Goal: Complete application form

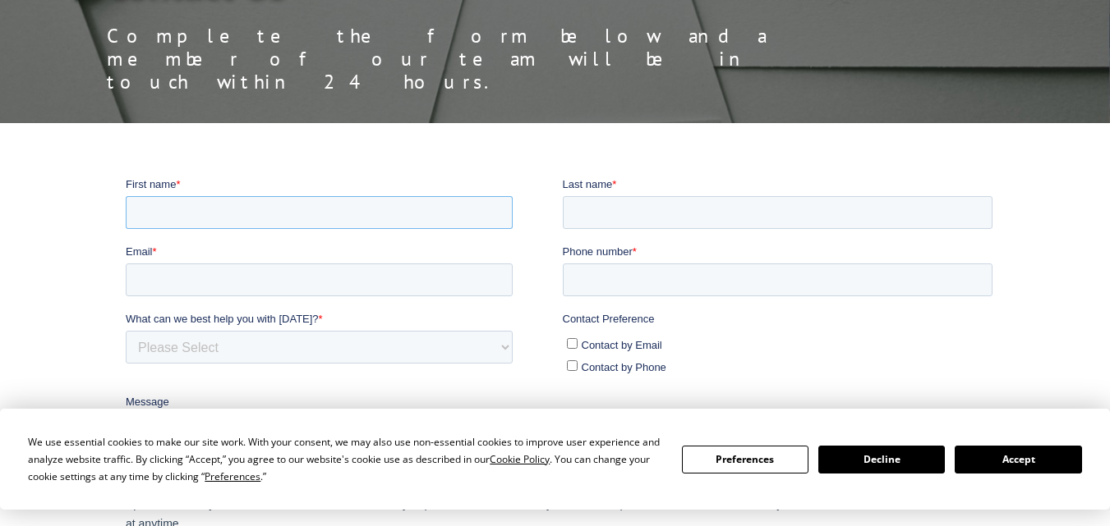
click at [269, 214] on input "First name *" at bounding box center [319, 211] width 387 height 33
type input "[PERSON_NAME]"
click at [589, 219] on input "Last name *" at bounding box center [778, 211] width 430 height 33
type input "L"
click at [332, 277] on input "Email *" at bounding box center [319, 279] width 387 height 33
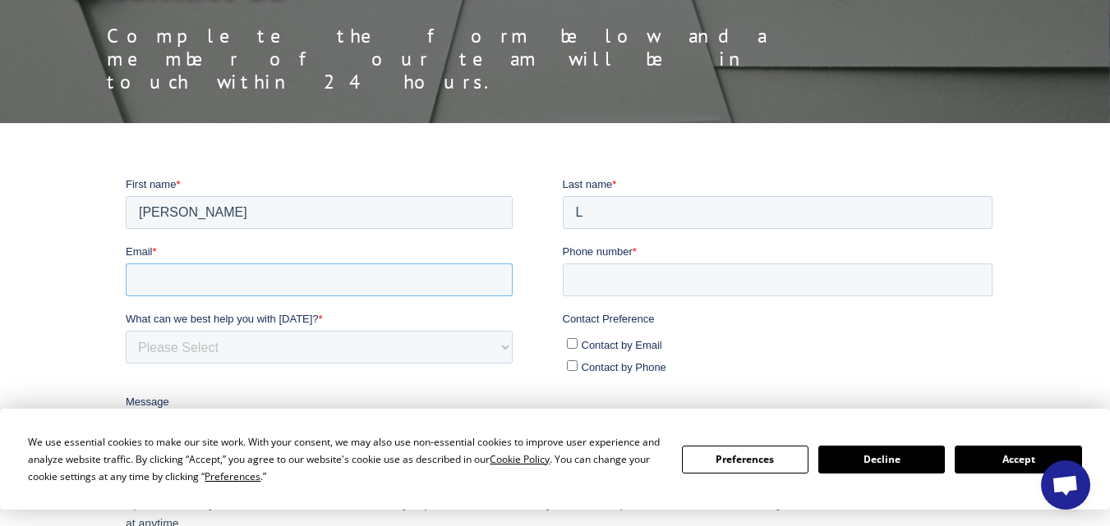
click at [309, 293] on input "Email *" at bounding box center [319, 279] width 387 height 33
type input "[EMAIL_ADDRESS][DOMAIN_NAME]"
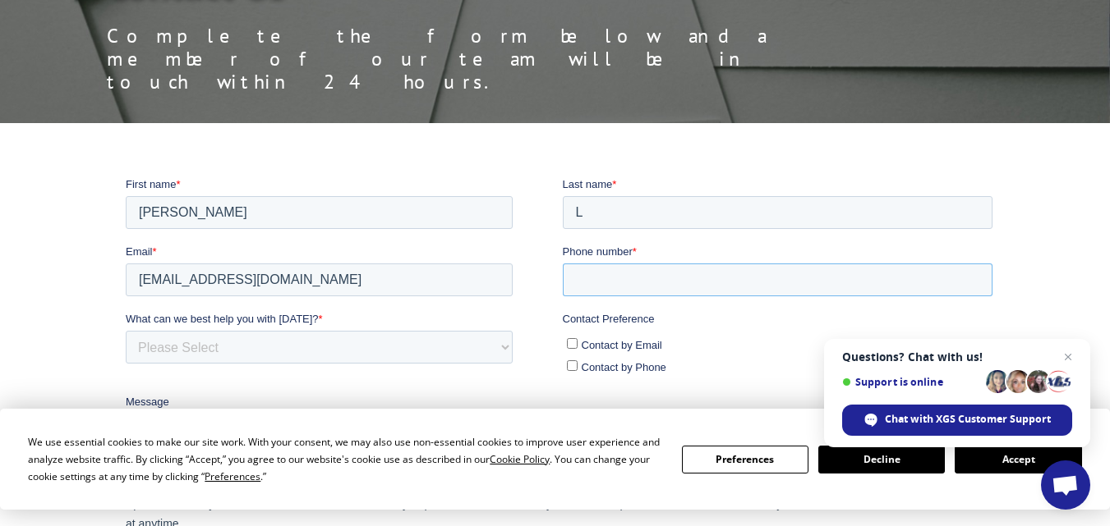
click at [580, 275] on input "Phone number *" at bounding box center [778, 279] width 430 height 33
type input "4082143434"
click at [570, 344] on input "Contact by Email" at bounding box center [572, 343] width 11 height 11
checkbox input "true"
click at [397, 347] on select "Please Select Quoting, Opening New Account, or New Business Opportunity Shipmen…" at bounding box center [319, 346] width 387 height 33
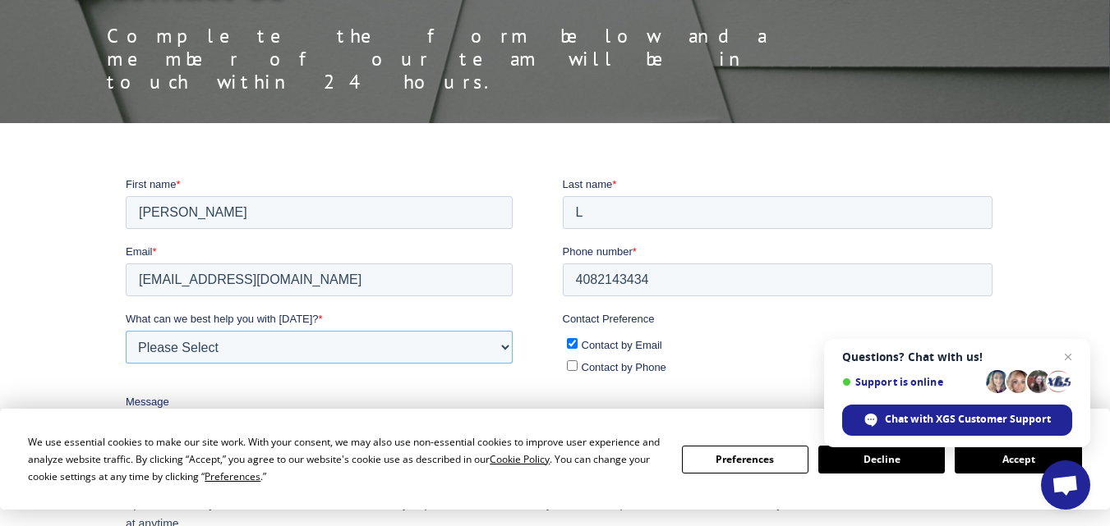
select select "Human Resources"
click at [126, 330] on select "Please Select Quoting, Opening New Account, or New Business Opportunity Shipmen…" at bounding box center [319, 346] width 387 height 33
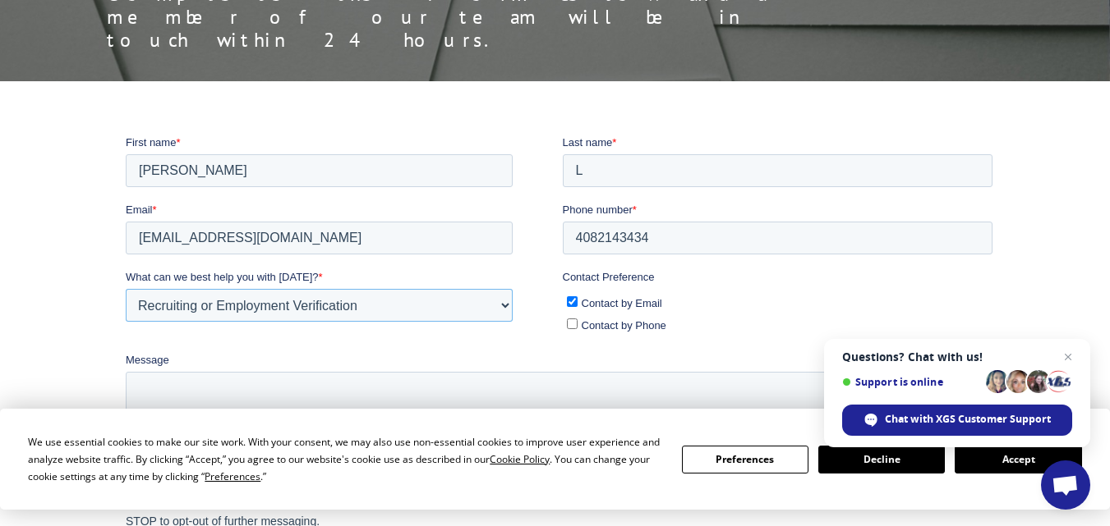
scroll to position [329, 0]
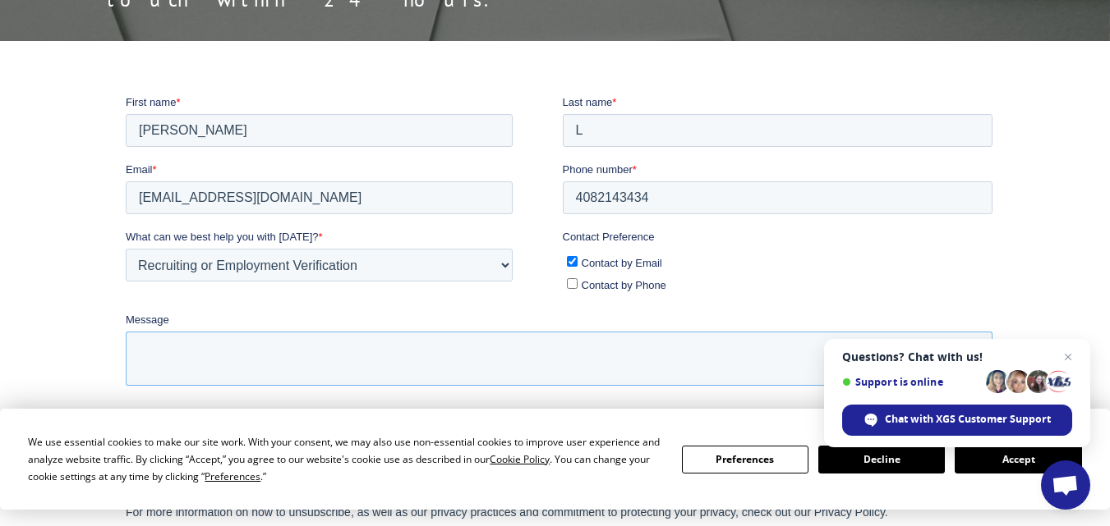
click at [283, 361] on textarea "Message" at bounding box center [559, 358] width 866 height 54
click at [576, 361] on textarea "Message" at bounding box center [559, 358] width 866 height 54
paste textarea "Hello, Good Day! My name is [PERSON_NAME], and I am with Neeyamo Inc,. contract…"
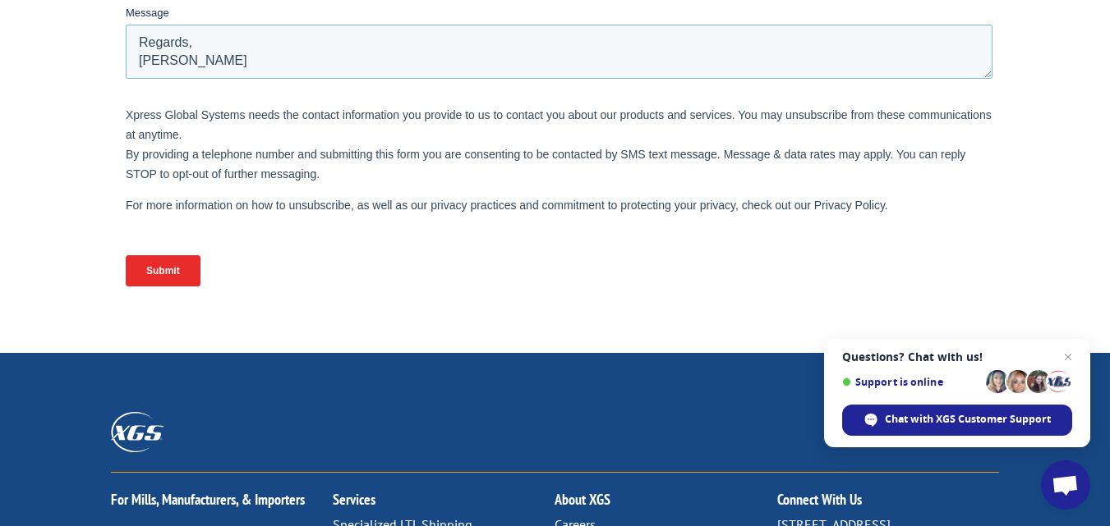
scroll to position [657, 0]
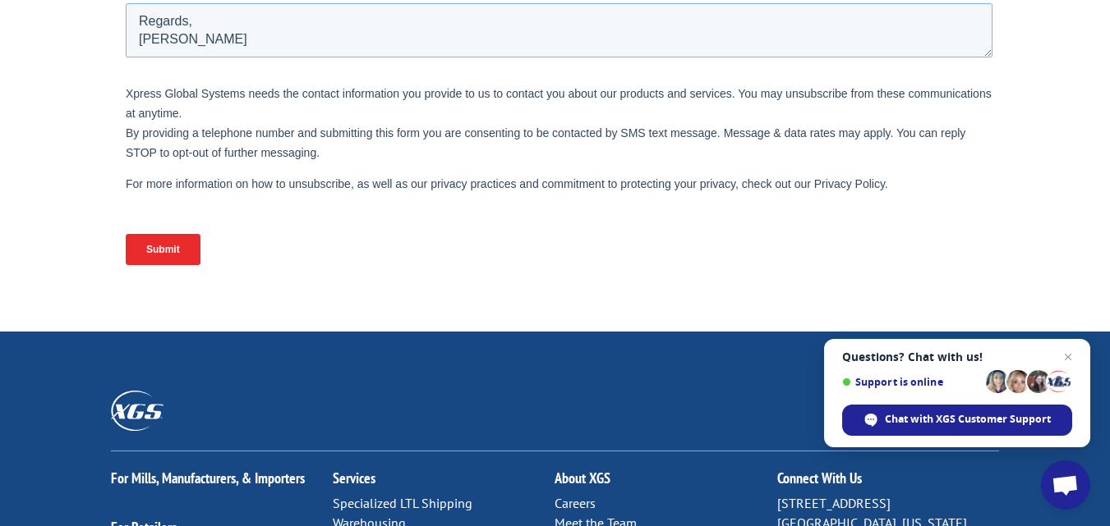
type textarea "Hello, Good Day! My name is [PERSON_NAME], and I am with Neeyamo Inc,. contract…"
click at [161, 255] on input "Submit" at bounding box center [163, 249] width 75 height 31
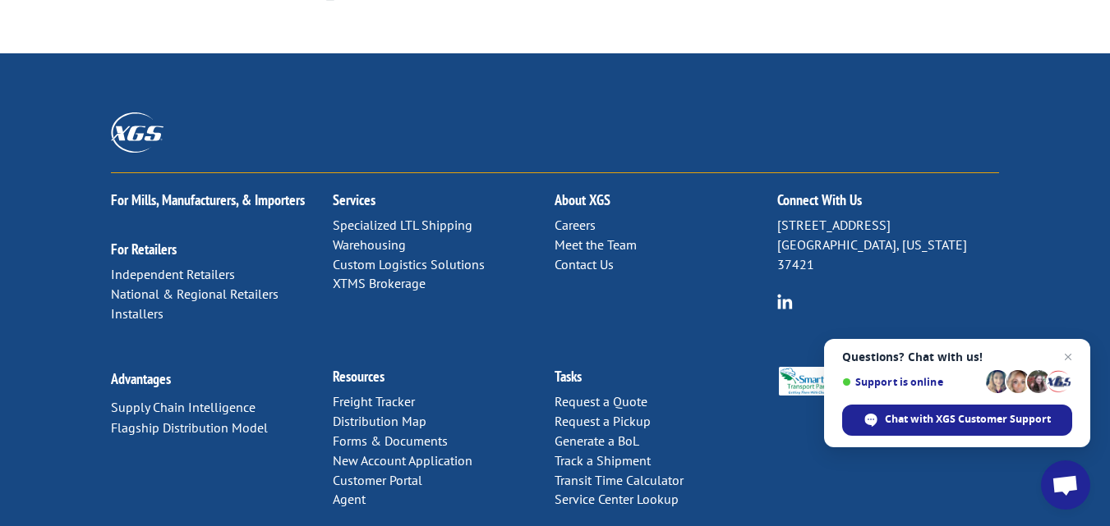
click at [1042, 267] on div "For [PERSON_NAME], Manufacturers, & Importers For Retailers Independent Retaile…" at bounding box center [555, 308] width 1110 height 510
